Goal: Task Accomplishment & Management: Use online tool/utility

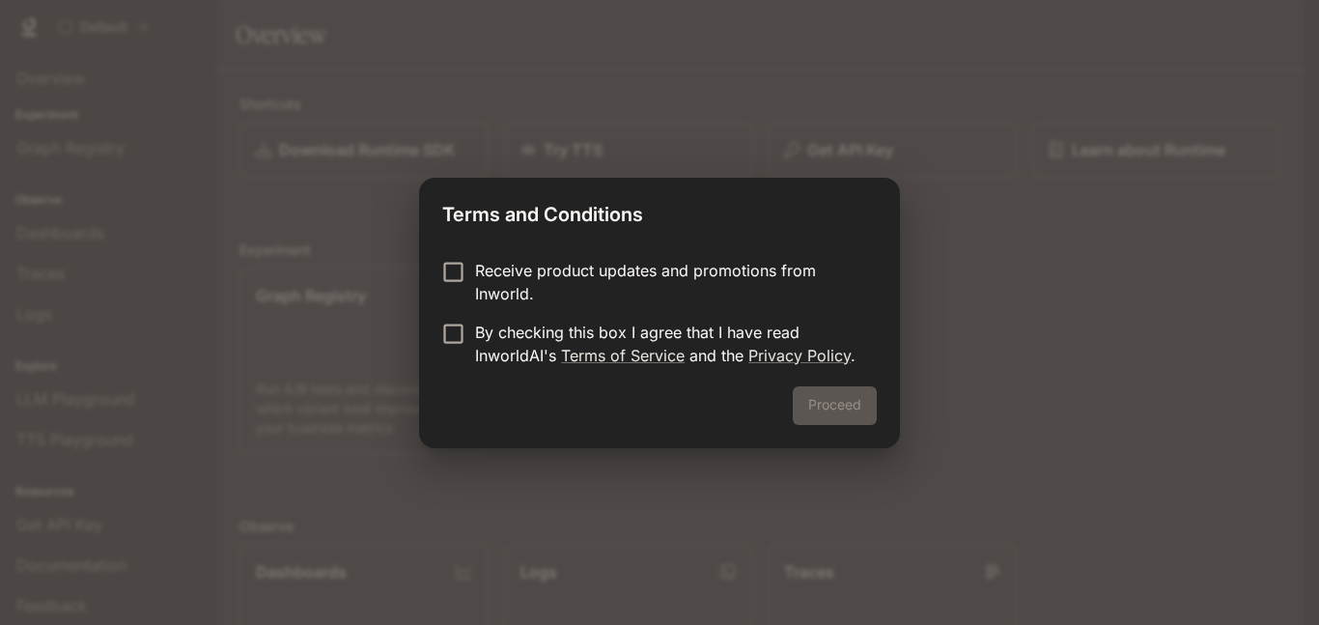
click at [592, 325] on p "By checking this box I agree that I have read InworldAI's Terms of Service and …" at bounding box center [668, 344] width 386 height 46
click at [842, 402] on button "Proceed" at bounding box center [835, 405] width 84 height 39
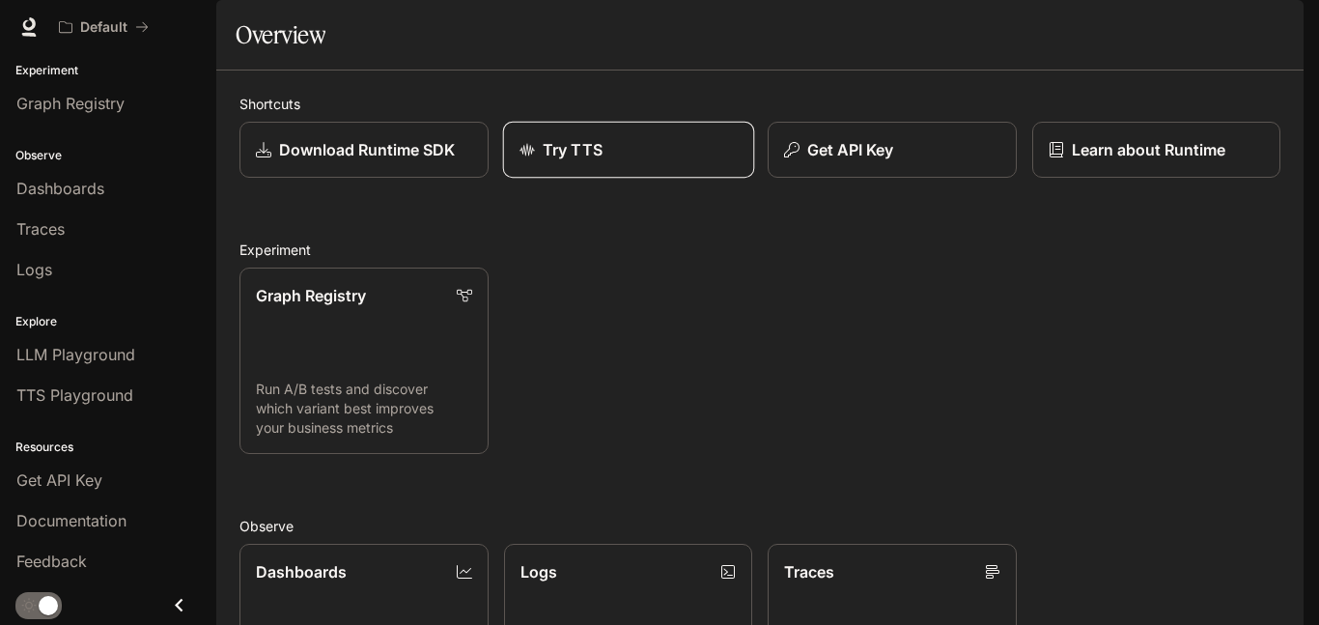
click at [645, 179] on link "Try TTS" at bounding box center [627, 150] width 251 height 57
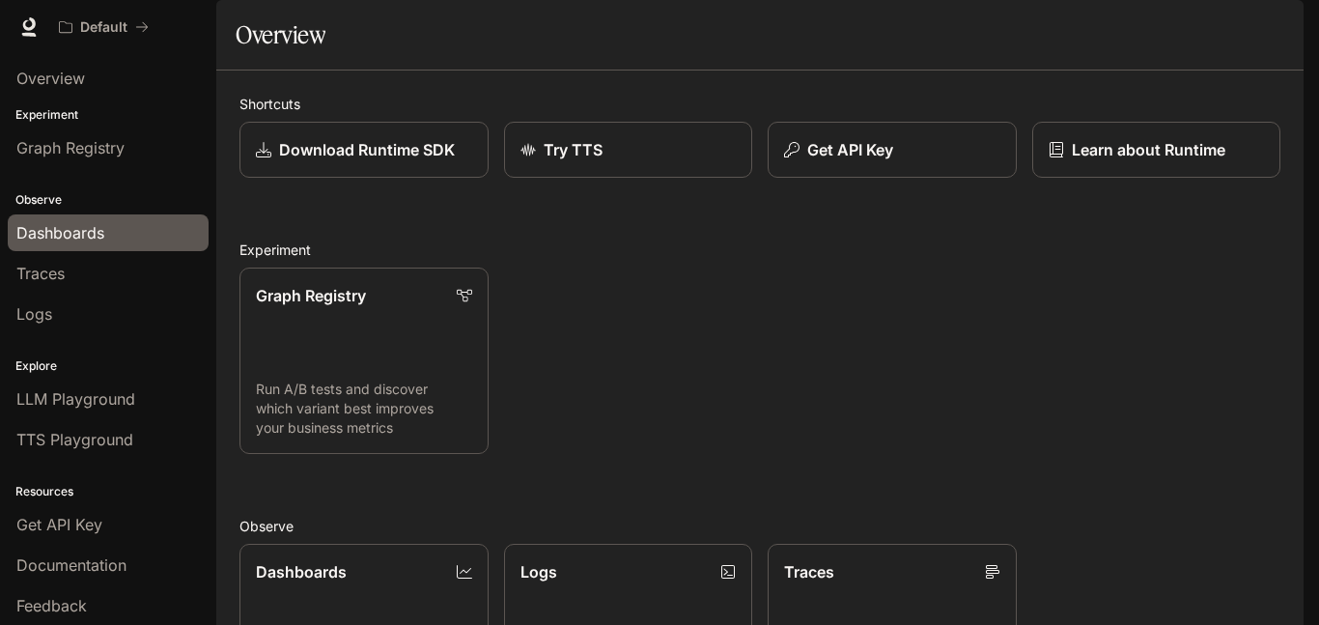
click at [137, 224] on div "Dashboards" at bounding box center [108, 232] width 184 height 23
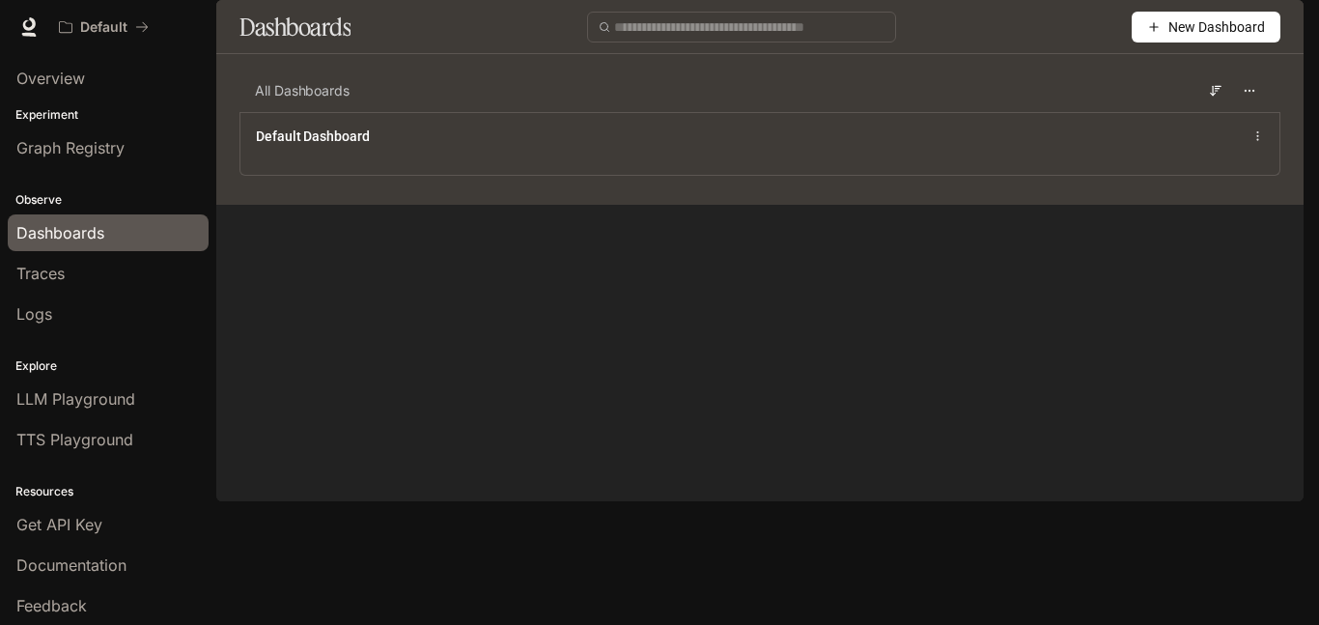
click at [719, 112] on div "All Dashboards" at bounding box center [760, 91] width 1041 height 42
